Goal: Information Seeking & Learning: Learn about a topic

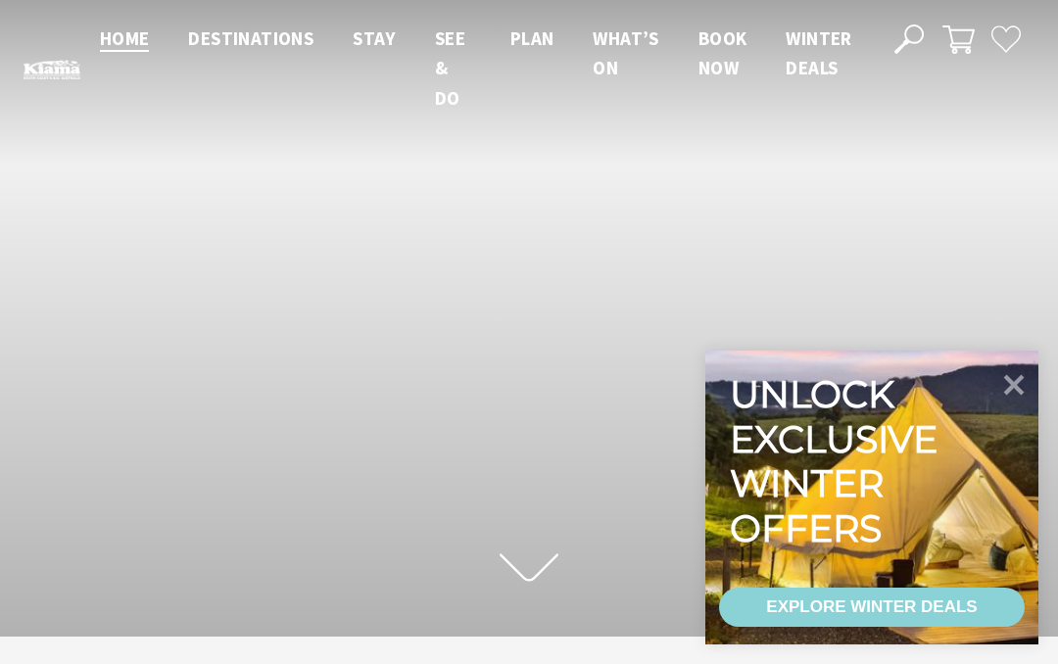
scroll to position [326, 1043]
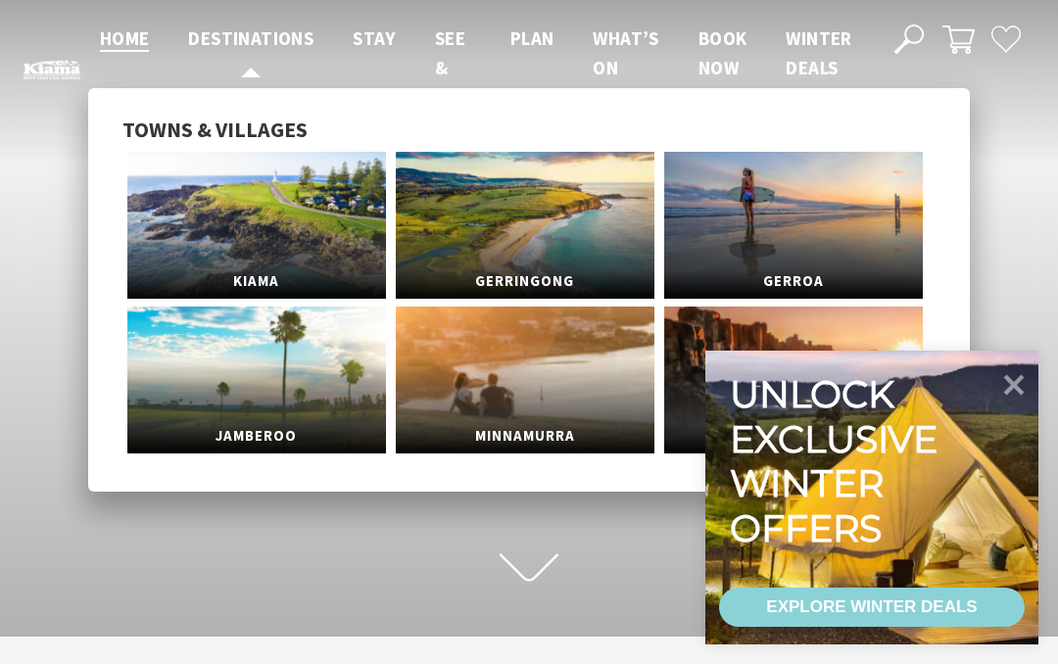
click at [237, 49] on span "Destinations" at bounding box center [250, 38] width 125 height 24
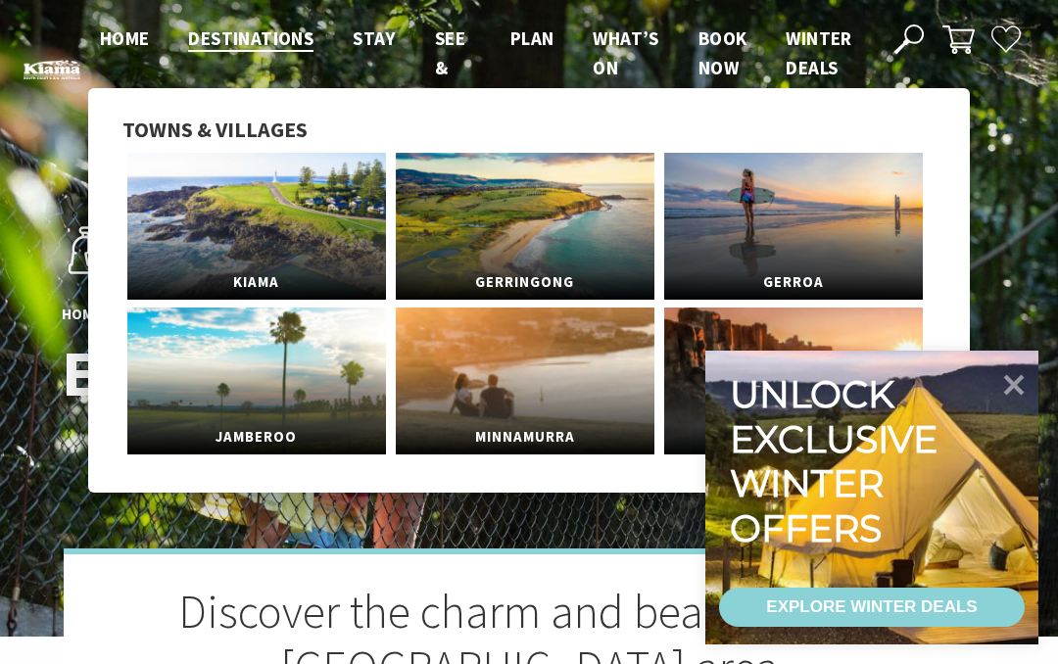
click at [209, 254] on link "Kiama" at bounding box center [256, 226] width 259 height 147
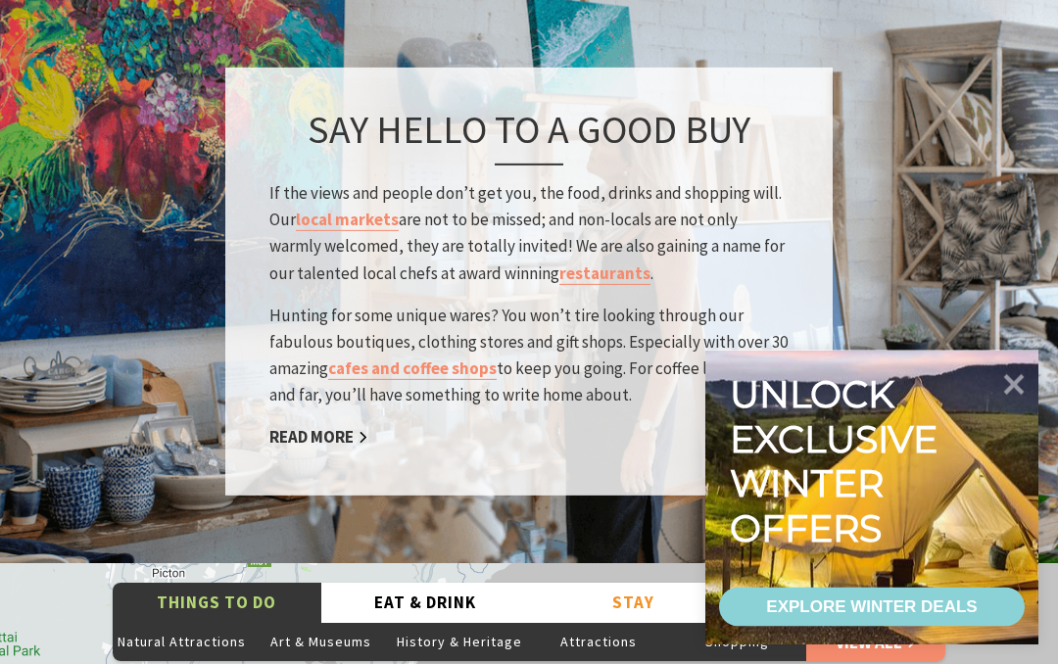
scroll to position [3157, 0]
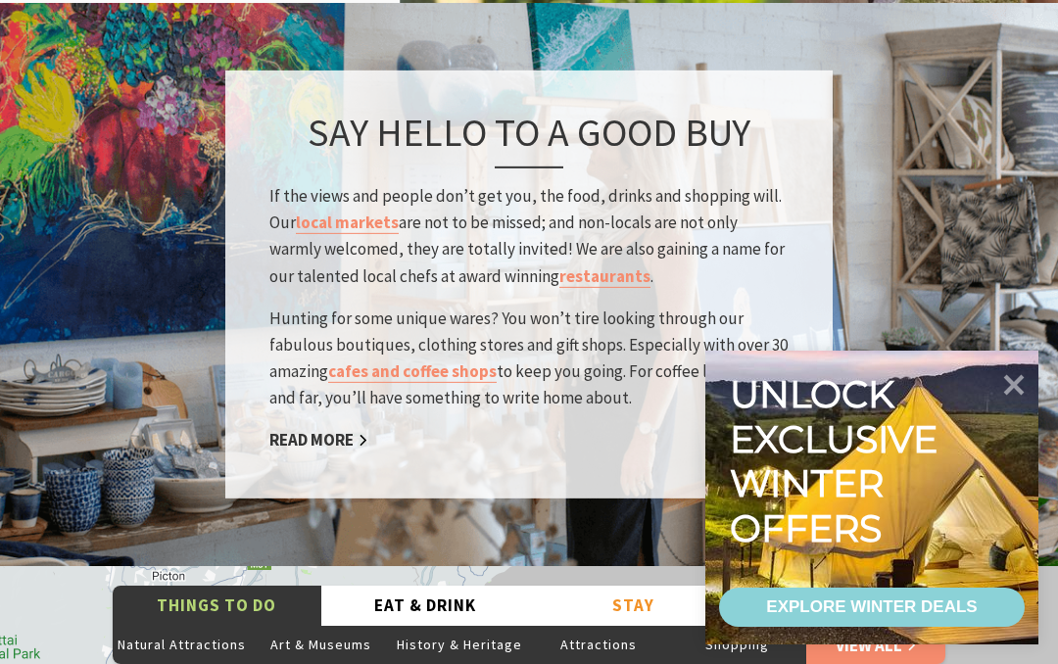
click at [323, 212] on link "local markets" at bounding box center [347, 223] width 103 height 23
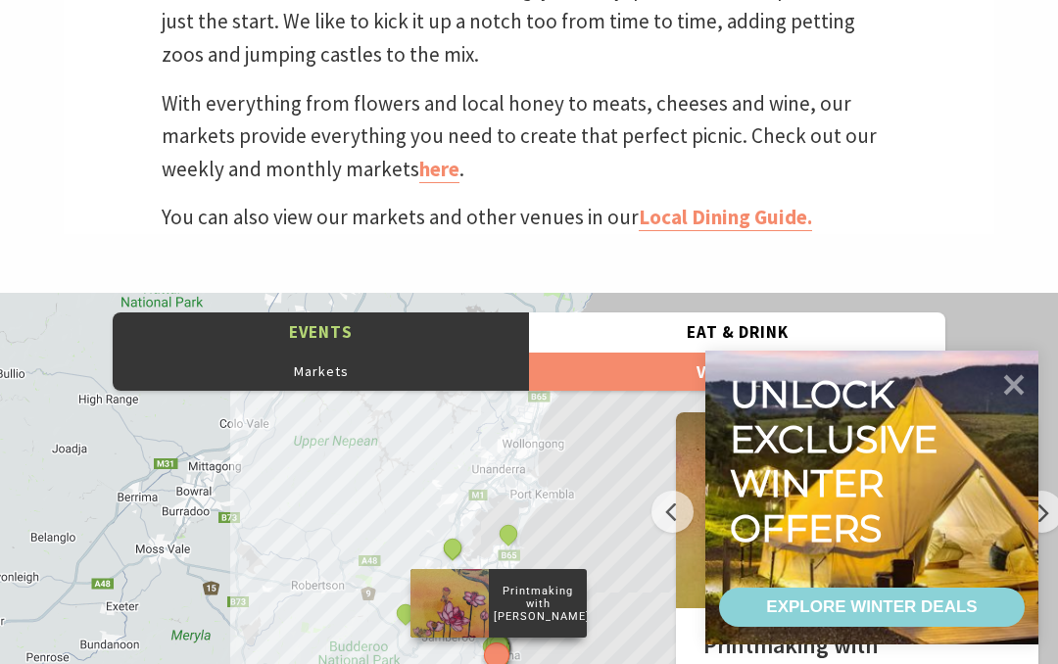
scroll to position [738, 0]
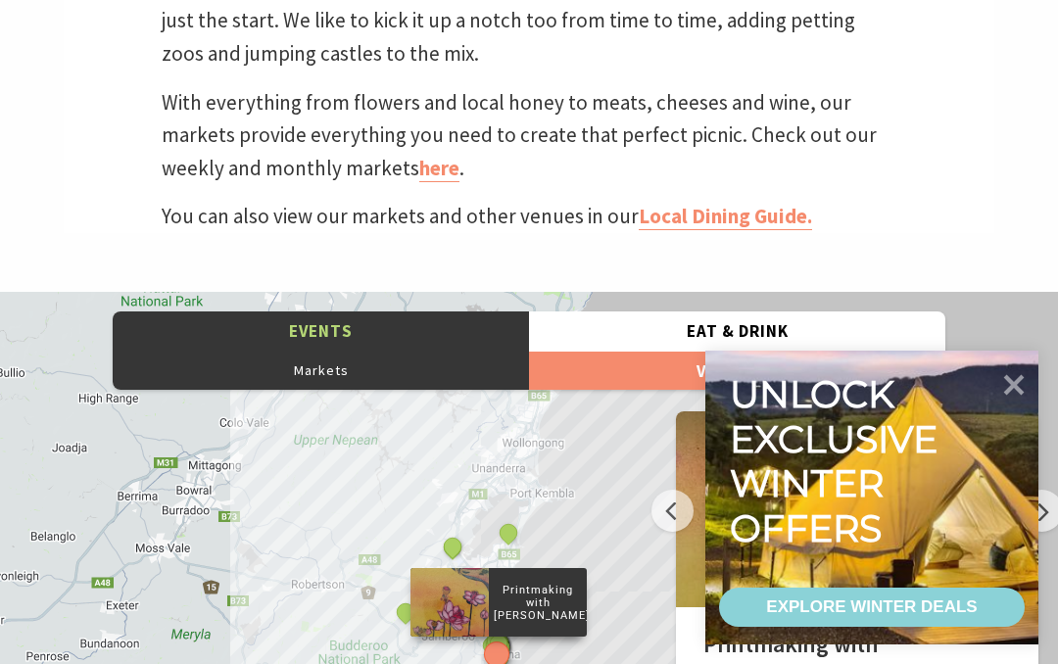
click at [421, 164] on link "here" at bounding box center [439, 168] width 40 height 27
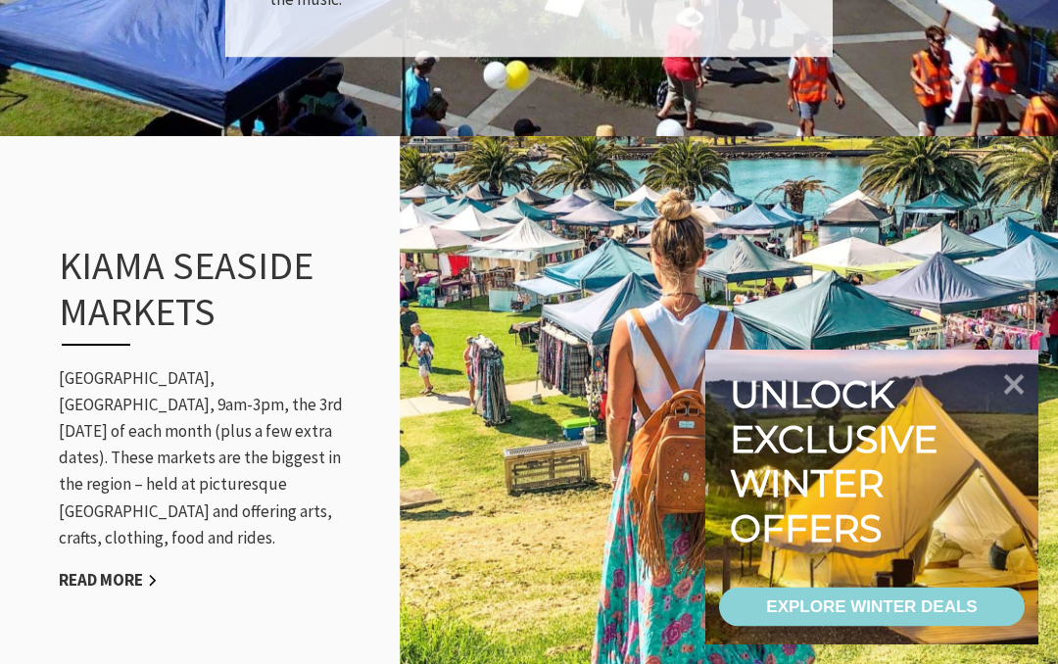
scroll to position [1791, 0]
click at [84, 569] on link "Read More" at bounding box center [108, 580] width 99 height 23
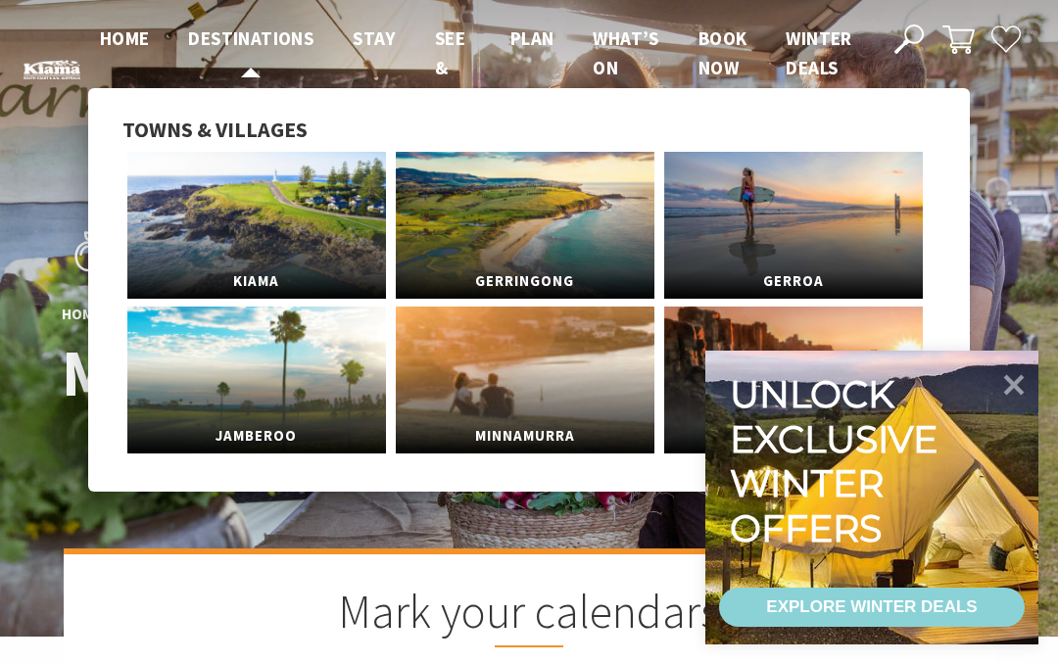
click at [222, 37] on span "Destinations" at bounding box center [250, 38] width 125 height 24
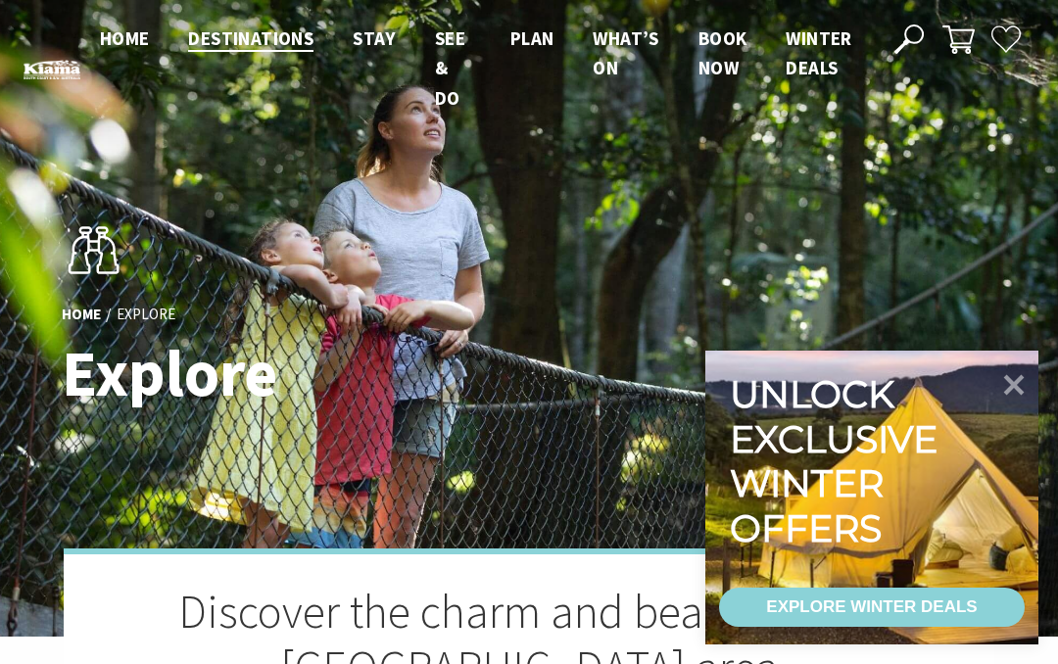
click at [1014, 377] on icon at bounding box center [1013, 384] width 41 height 41
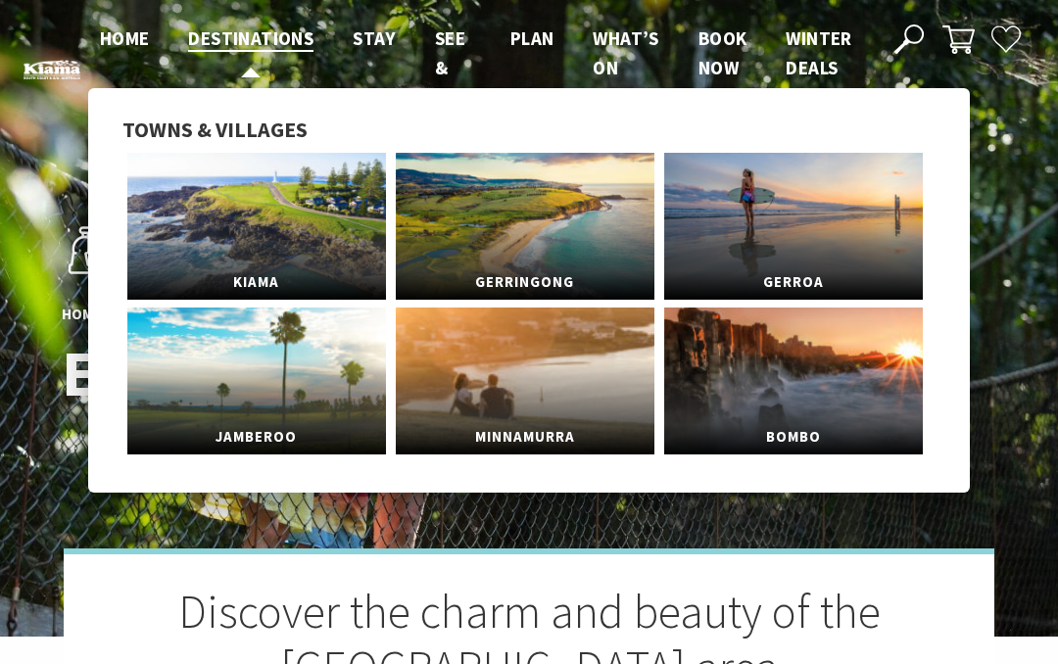
click at [226, 51] on link "Destinations" at bounding box center [250, 38] width 125 height 25
click at [243, 44] on span "Destinations" at bounding box center [250, 38] width 125 height 24
click at [256, 43] on span "Destinations" at bounding box center [250, 38] width 125 height 24
click at [244, 46] on span "Destinations" at bounding box center [250, 38] width 125 height 24
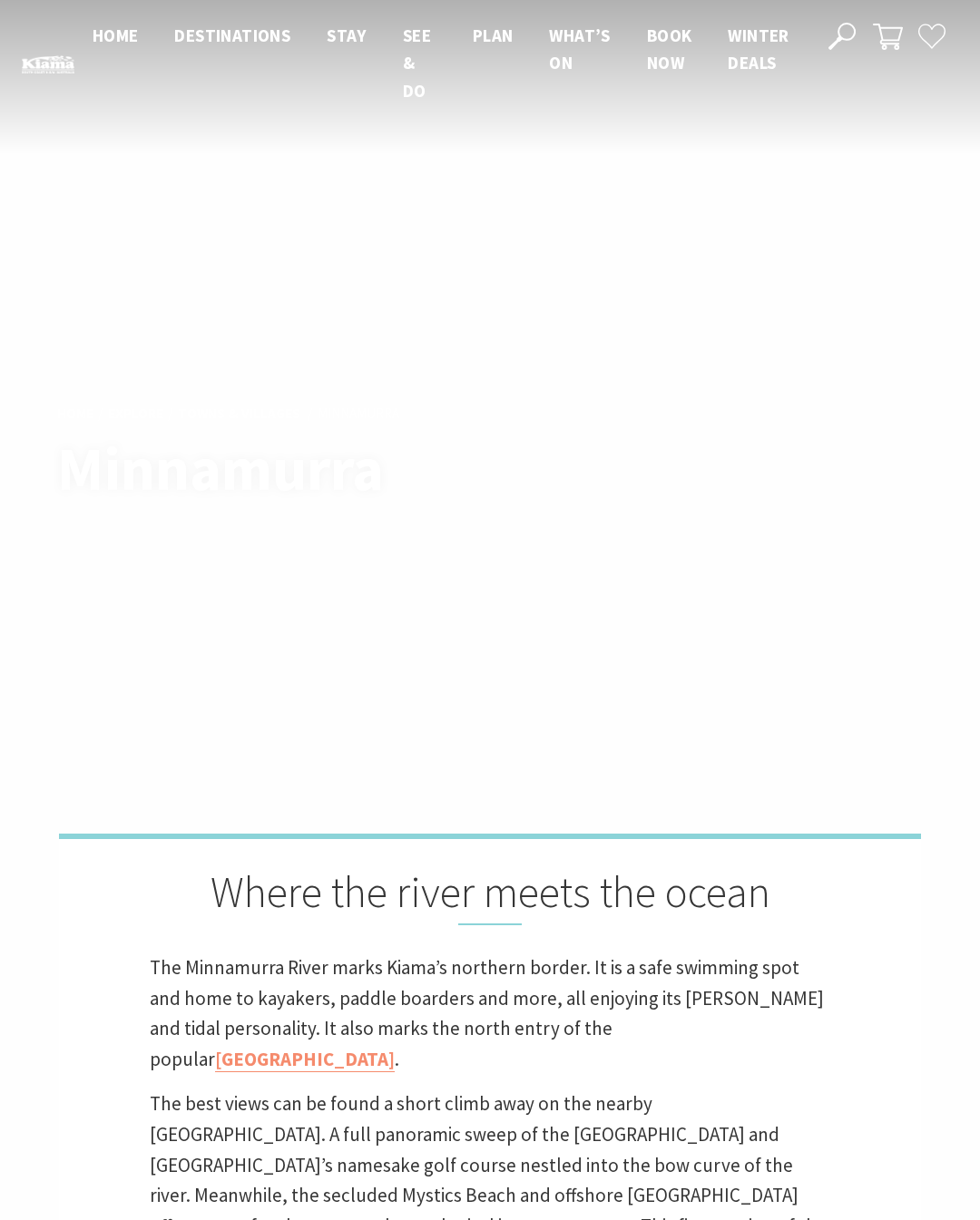
scroll to position [459, 975]
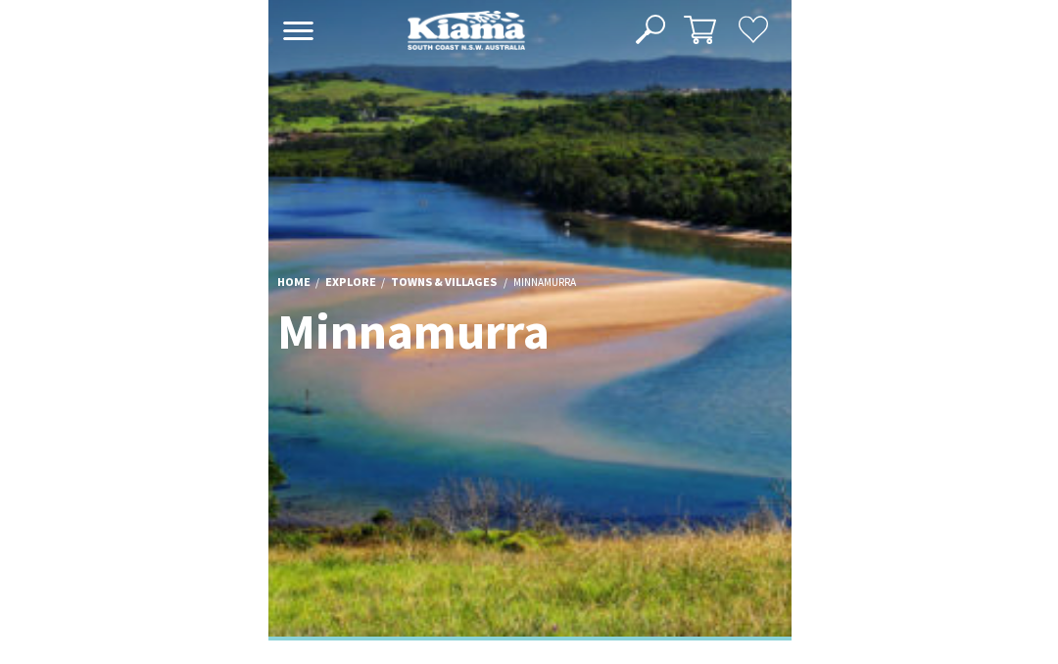
scroll to position [404, 519]
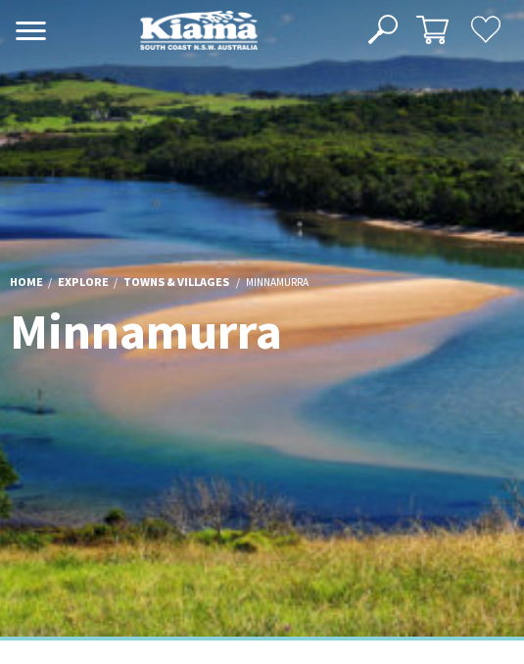
click at [205, 394] on img at bounding box center [262, 318] width 524 height 636
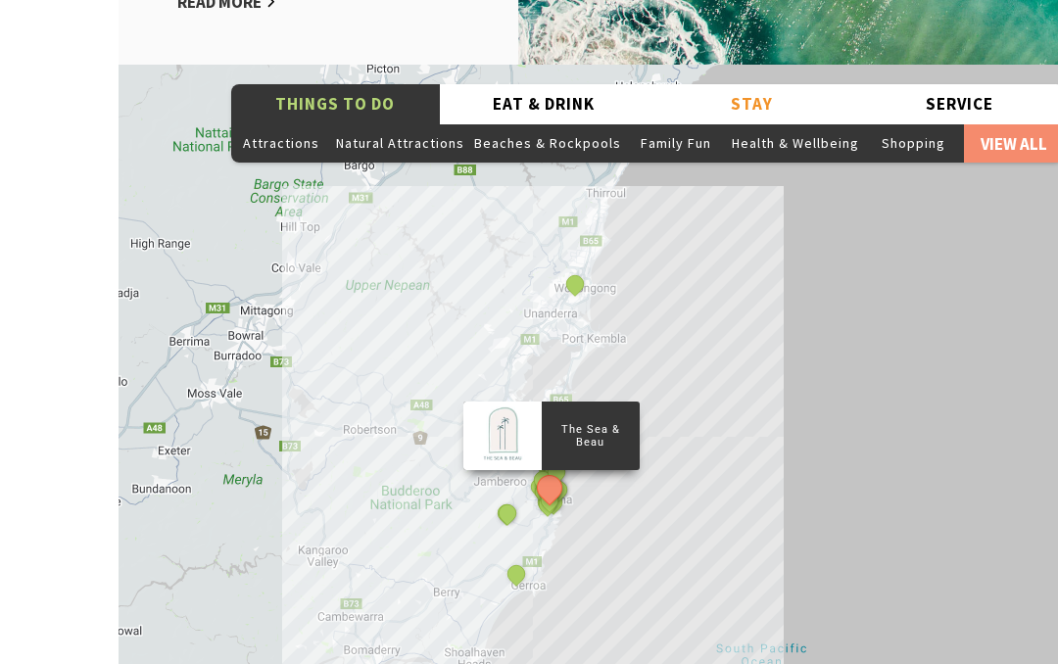
scroll to position [3095, 0]
